Goal: Find specific page/section: Find specific page/section

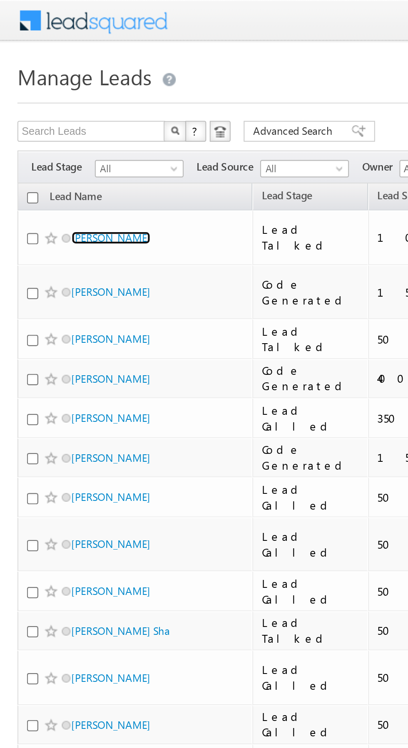
click at [50, 111] on link "[PERSON_NAME]" at bounding box center [53, 114] width 38 height 6
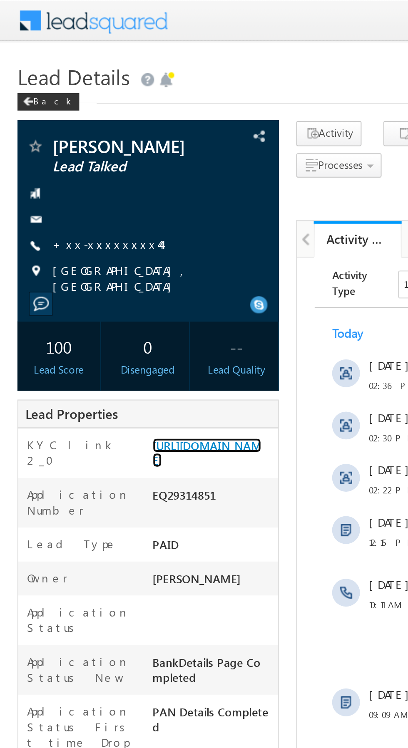
click at [100, 223] on link "[URL][DOMAIN_NAME]" at bounding box center [99, 216] width 52 height 14
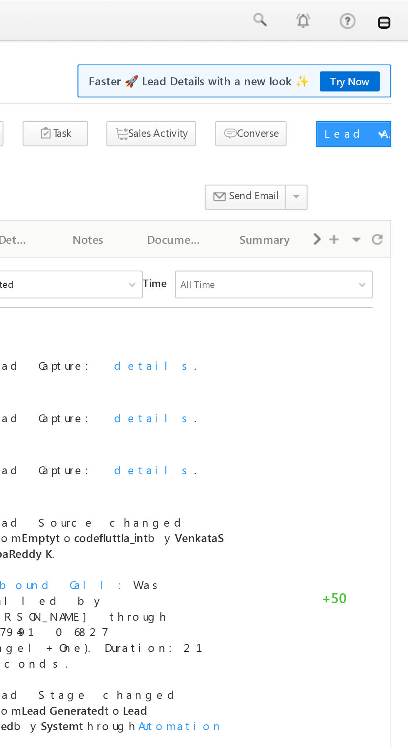
click at [396, 13] on link at bounding box center [396, 10] width 7 height 7
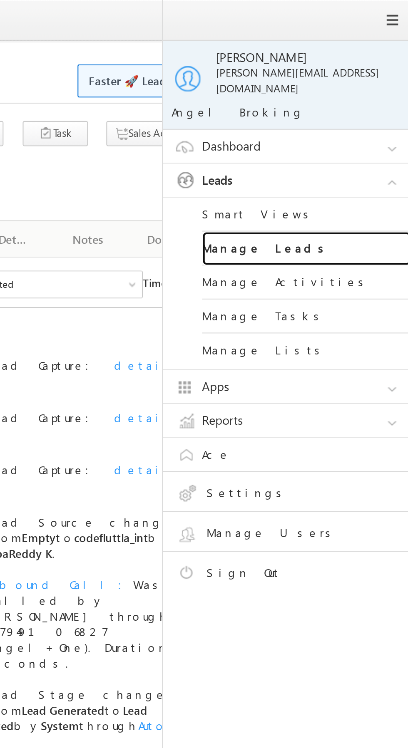
click at [351, 117] on link "Manage Leads" at bounding box center [359, 119] width 100 height 16
